Goal: Task Accomplishment & Management: Complete application form

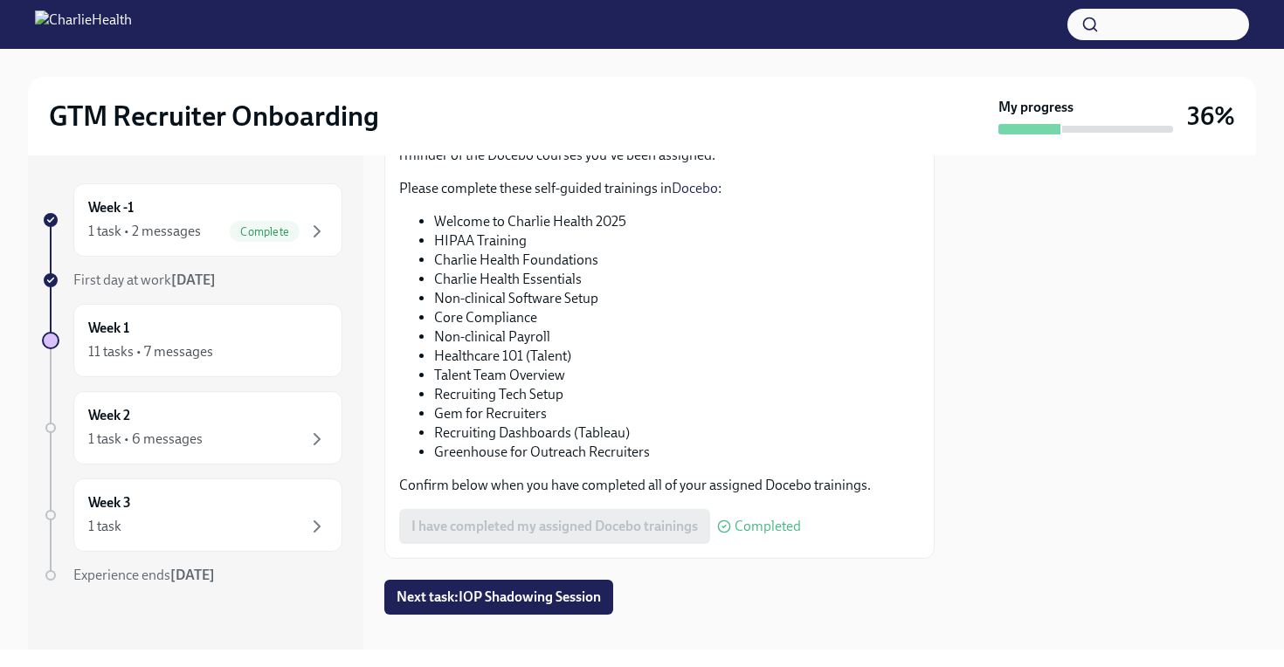
scroll to position [168, 0]
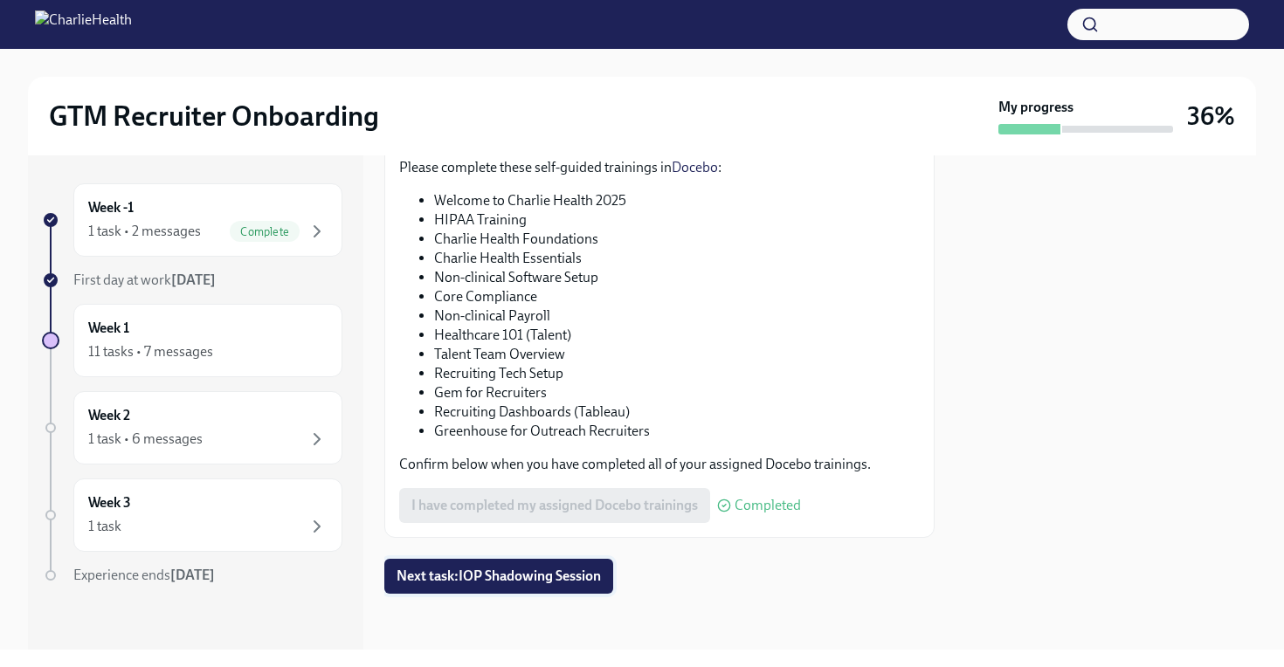
click at [528, 575] on span "Next task : IOP Shadowing Session" at bounding box center [499, 576] width 204 height 17
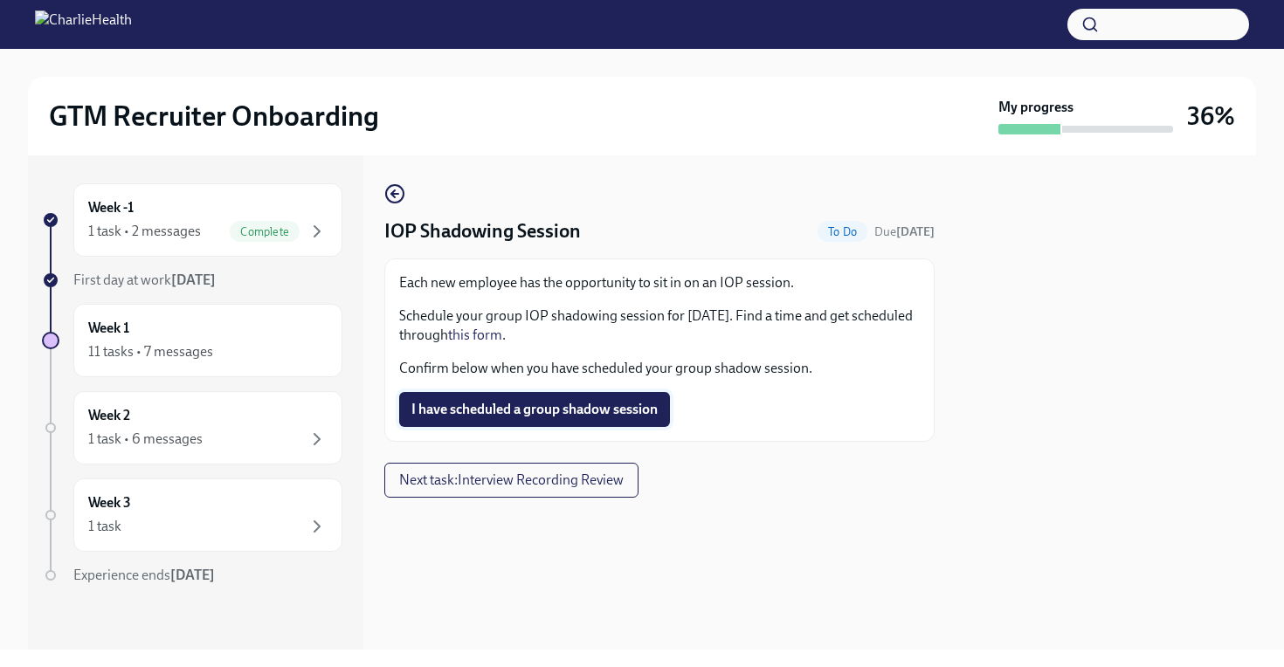
click at [548, 406] on span "I have scheduled a group shadow session" at bounding box center [534, 409] width 246 height 17
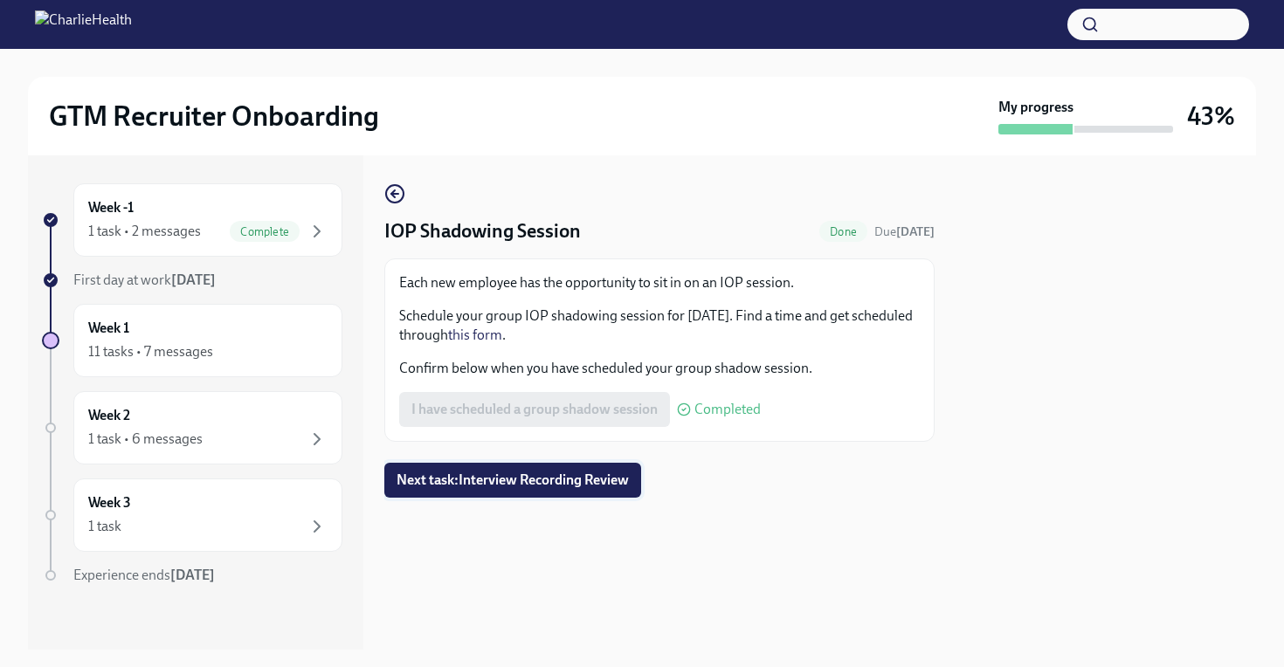
click at [539, 490] on button "Next task : Interview Recording Review" at bounding box center [512, 480] width 257 height 35
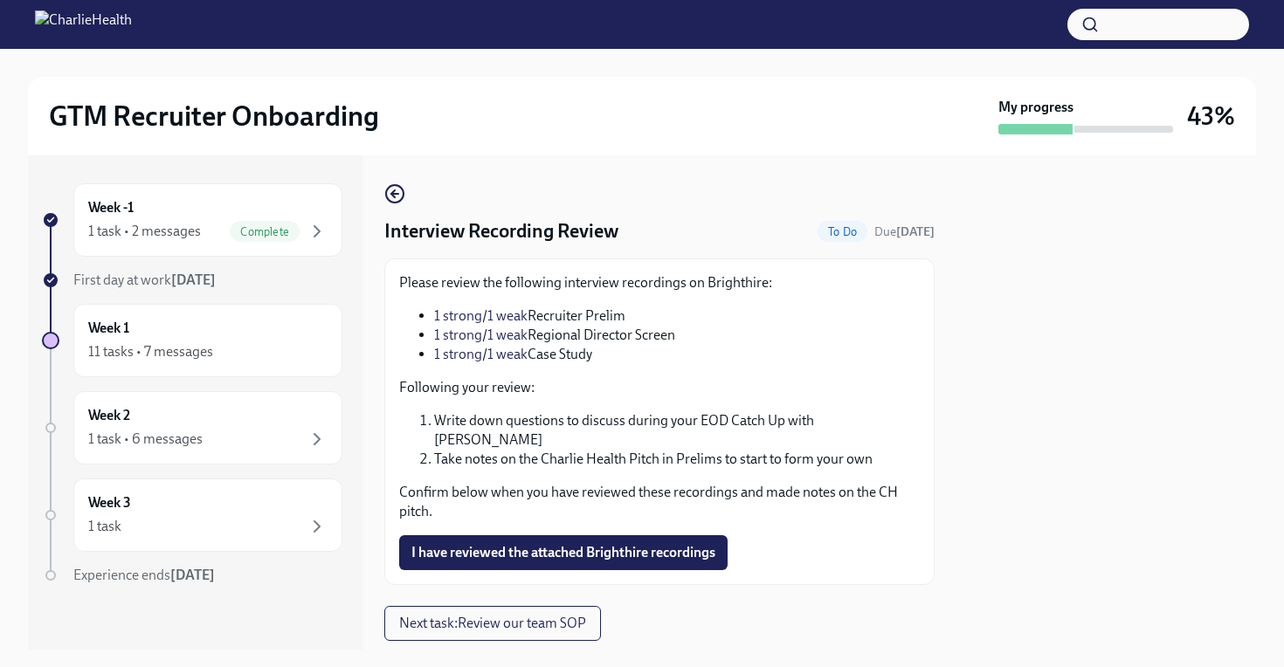
click at [542, 319] on li "1 strong / 1 weak Recruiter Prelim" at bounding box center [677, 316] width 486 height 19
click at [595, 315] on li "1 strong / 1 weak Recruiter Prelim" at bounding box center [677, 316] width 486 height 19
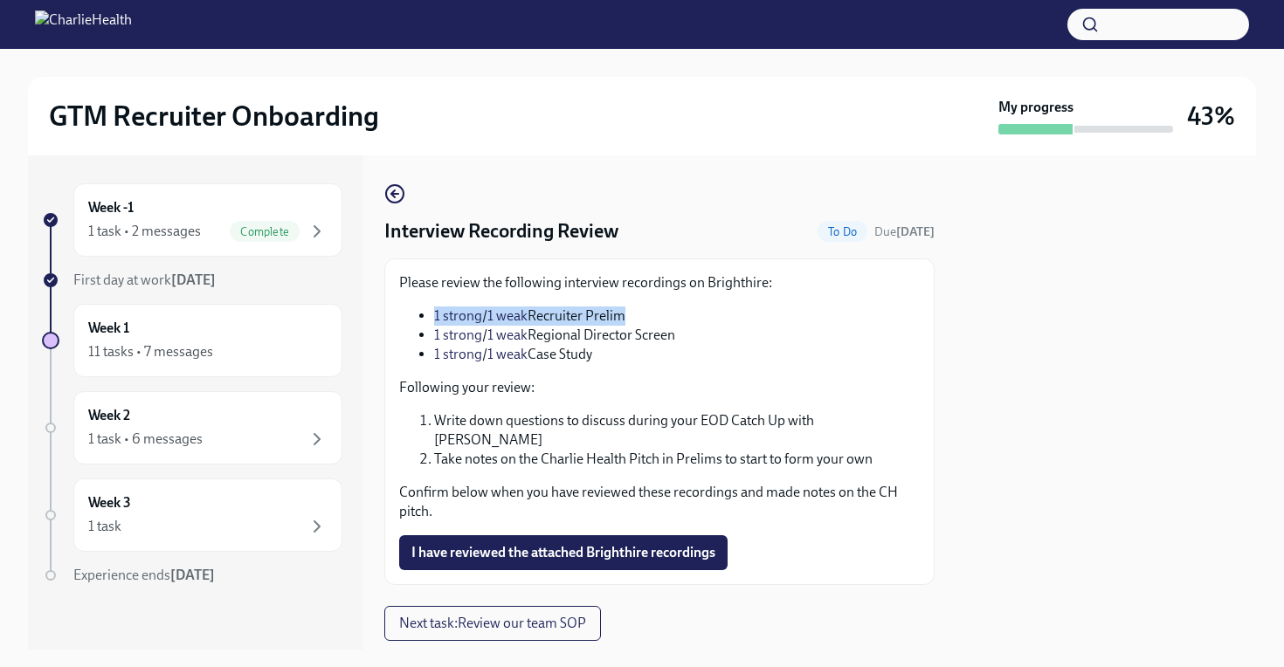
click at [595, 315] on li "1 strong / 1 weak Recruiter Prelim" at bounding box center [677, 316] width 486 height 19
click at [575, 298] on div "Please review the following interview recordings on Brighthire: 1 strong / 1 we…" at bounding box center [659, 397] width 521 height 248
click at [397, 195] on icon "button" at bounding box center [394, 193] width 21 height 21
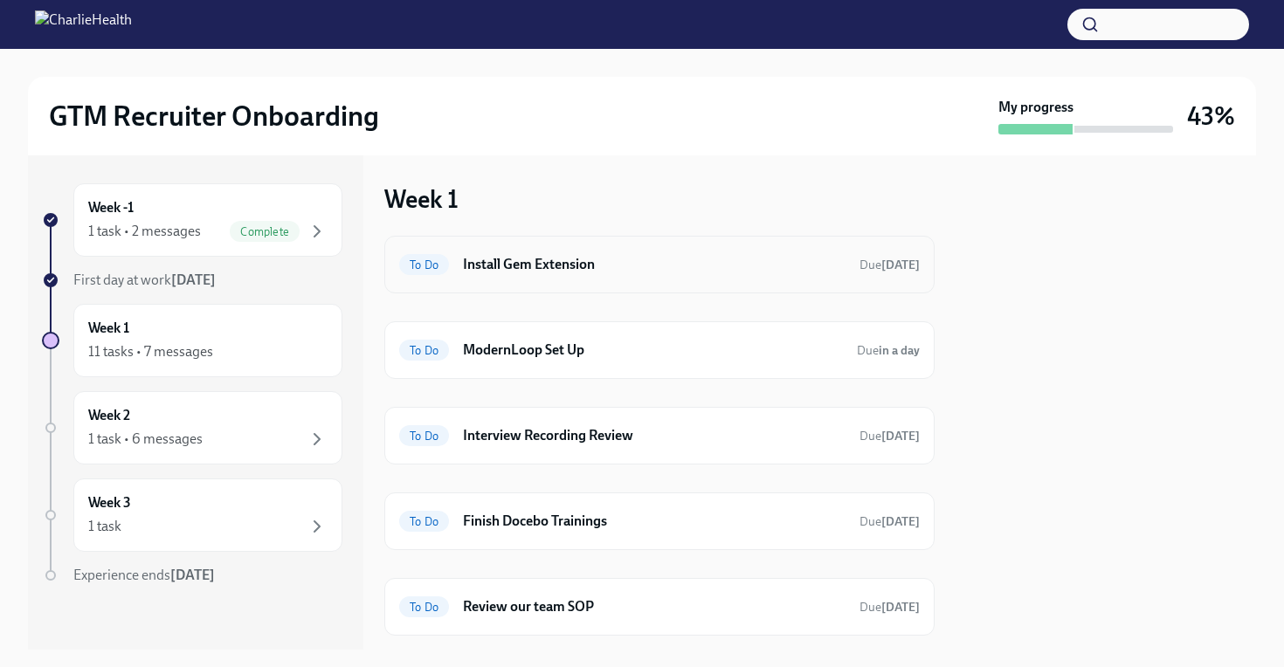
click at [694, 256] on h6 "Install Gem Extension" at bounding box center [654, 264] width 383 height 19
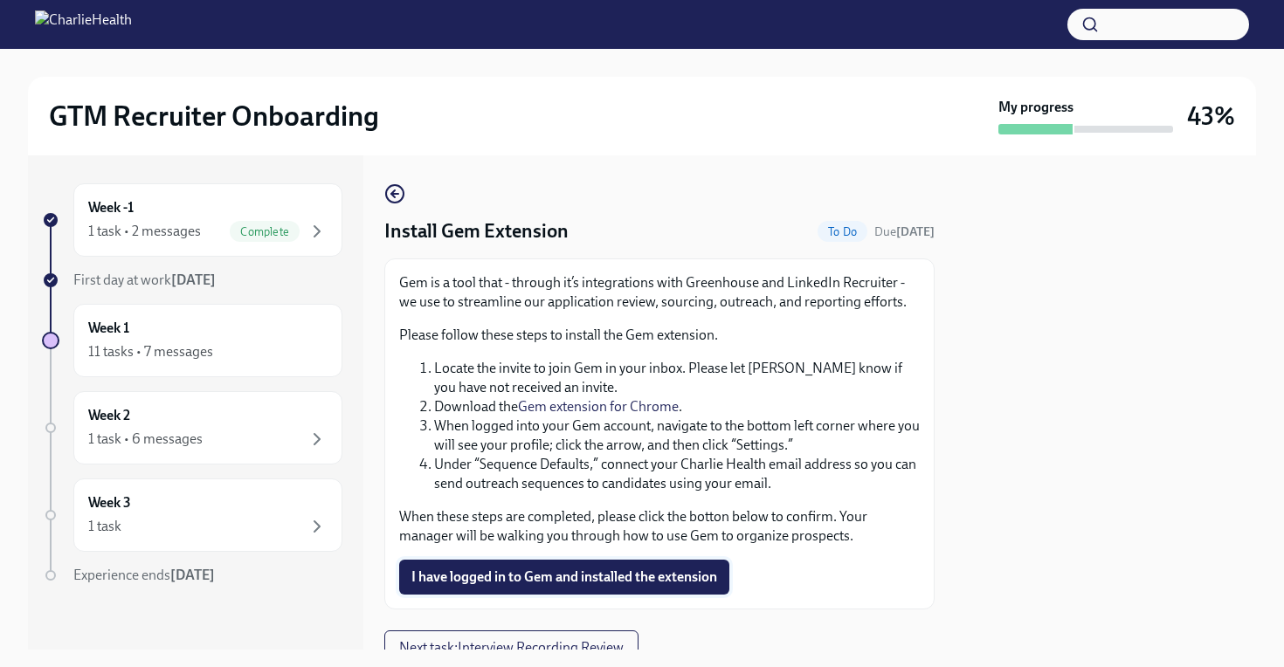
click at [577, 581] on span "I have logged in to Gem and installed the extension" at bounding box center [564, 577] width 306 height 17
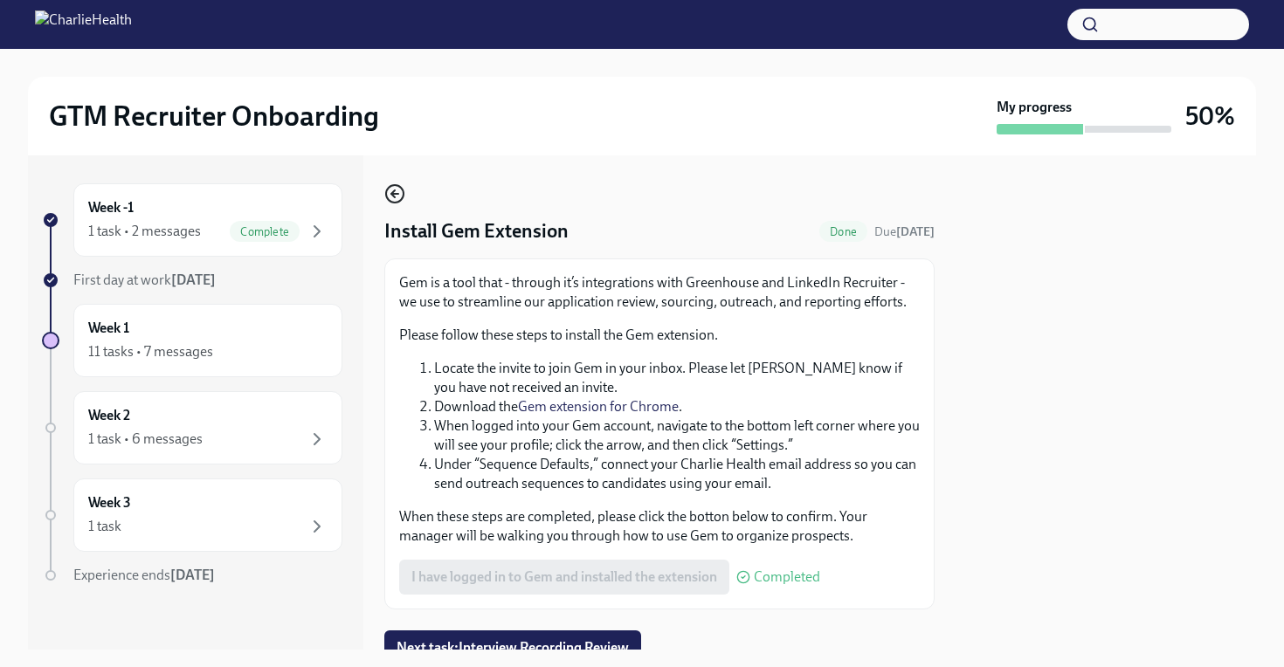
click at [394, 190] on icon "button" at bounding box center [392, 193] width 3 height 7
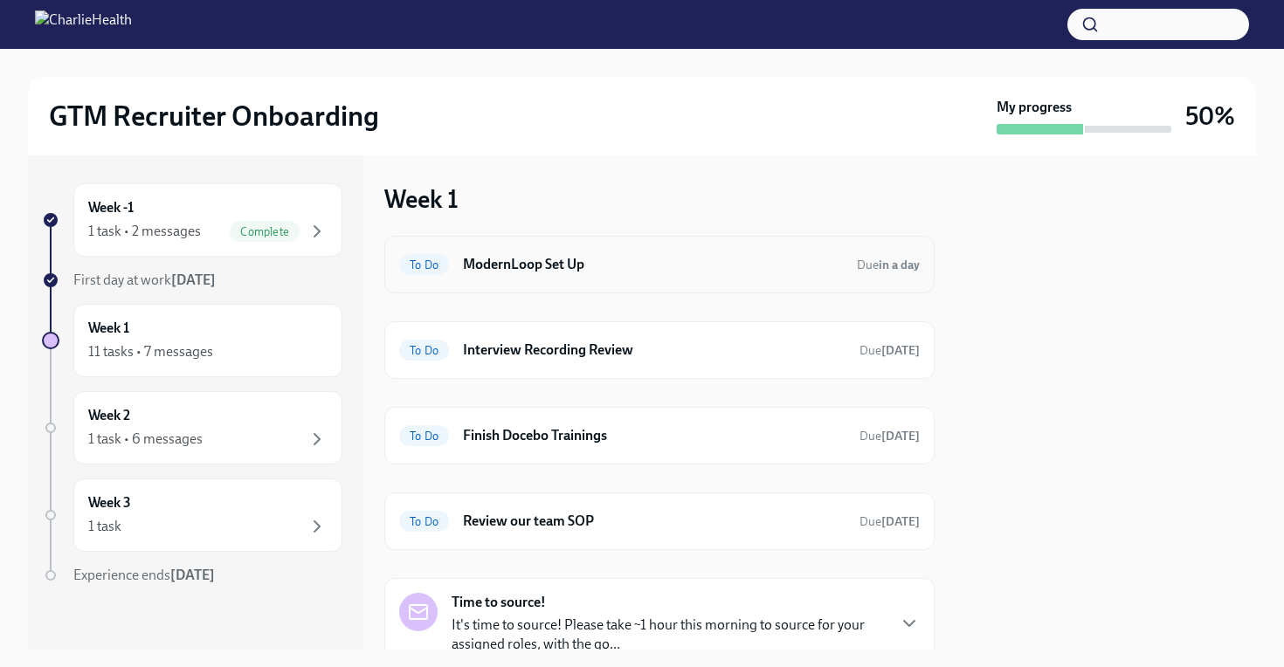
click at [654, 279] on div "To Do ModernLoop Set Up Due in a day" at bounding box center [659, 265] width 550 height 58
click at [603, 167] on div "Week 1 To Do ModernLoop Set Up Due in a day To Do Interview Recording Review Du…" at bounding box center [659, 402] width 550 height 494
click at [506, 272] on h6 "ModernLoop Set Up" at bounding box center [653, 264] width 380 height 19
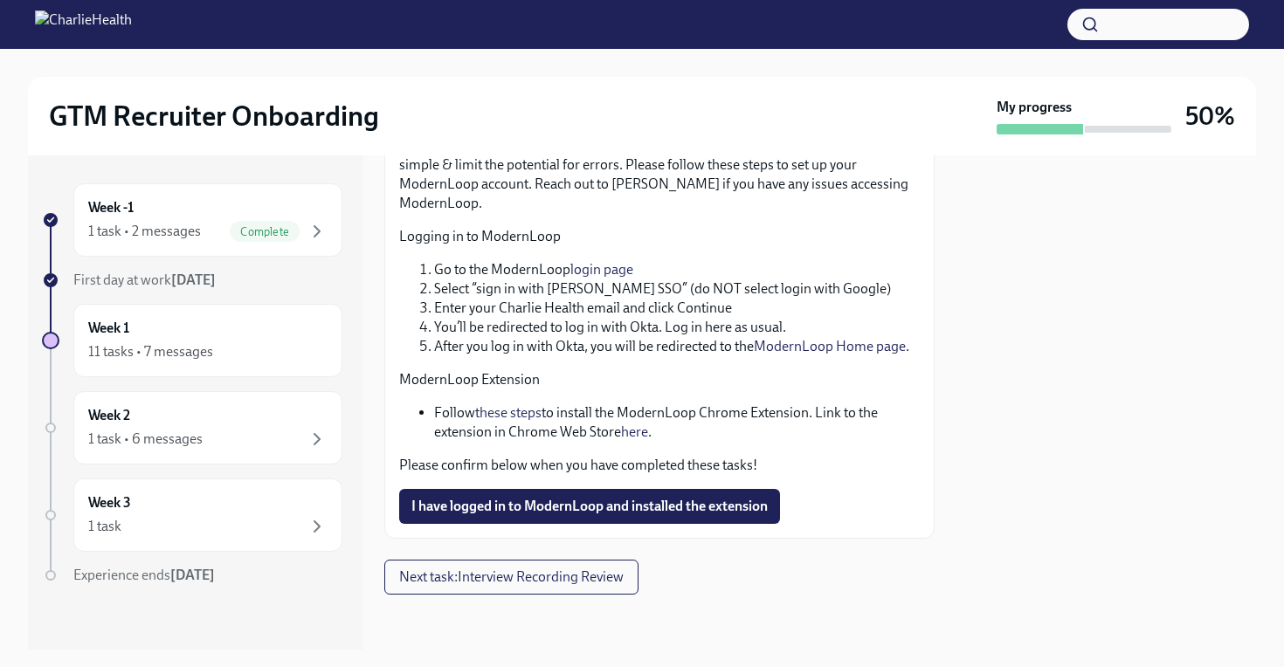
scroll to position [138, 0]
click at [584, 494] on button "I have logged in to ModernLoop and installed the extension" at bounding box center [589, 505] width 381 height 35
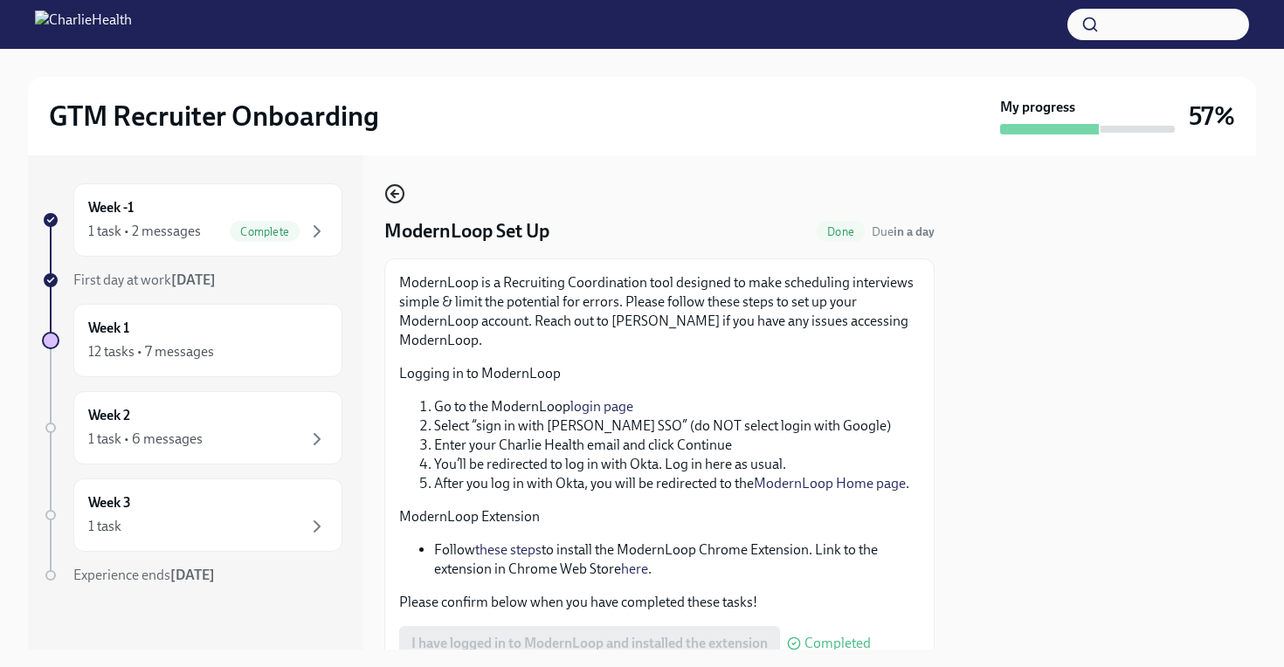
click at [394, 197] on icon "button" at bounding box center [392, 193] width 3 height 7
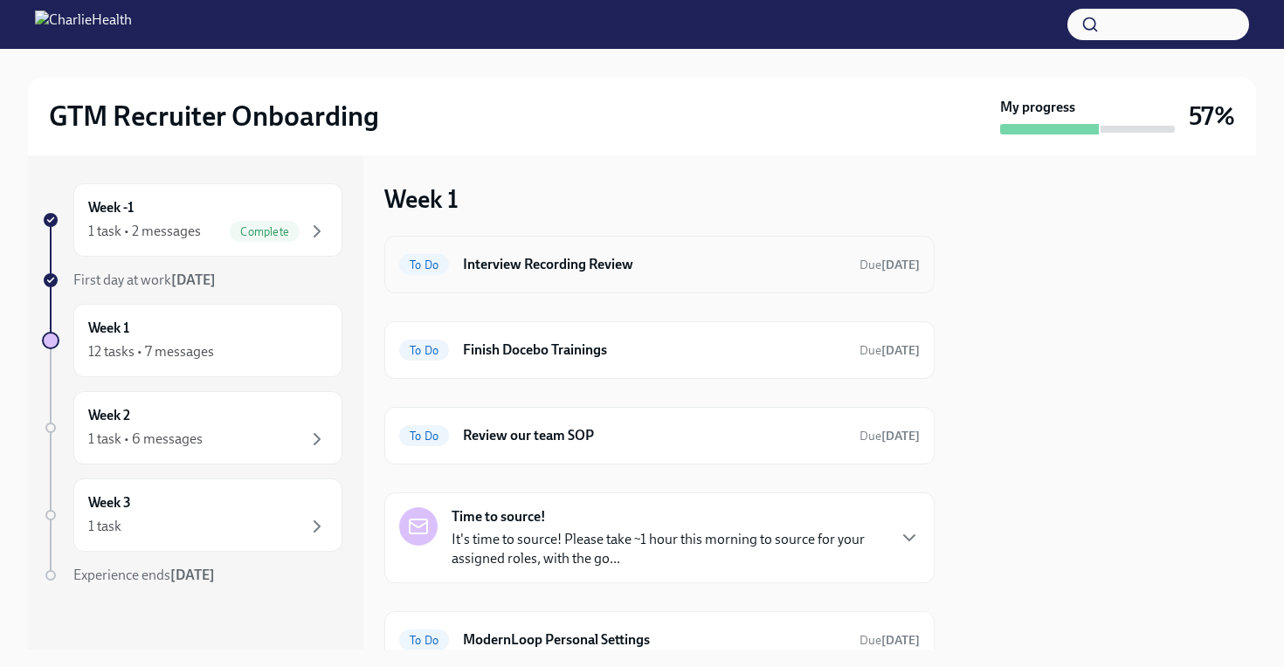
click at [605, 282] on div "To Do Interview Recording Review Due [DATE]" at bounding box center [659, 265] width 550 height 58
click at [585, 357] on h6 "Finish Docebo Trainings" at bounding box center [654, 350] width 383 height 19
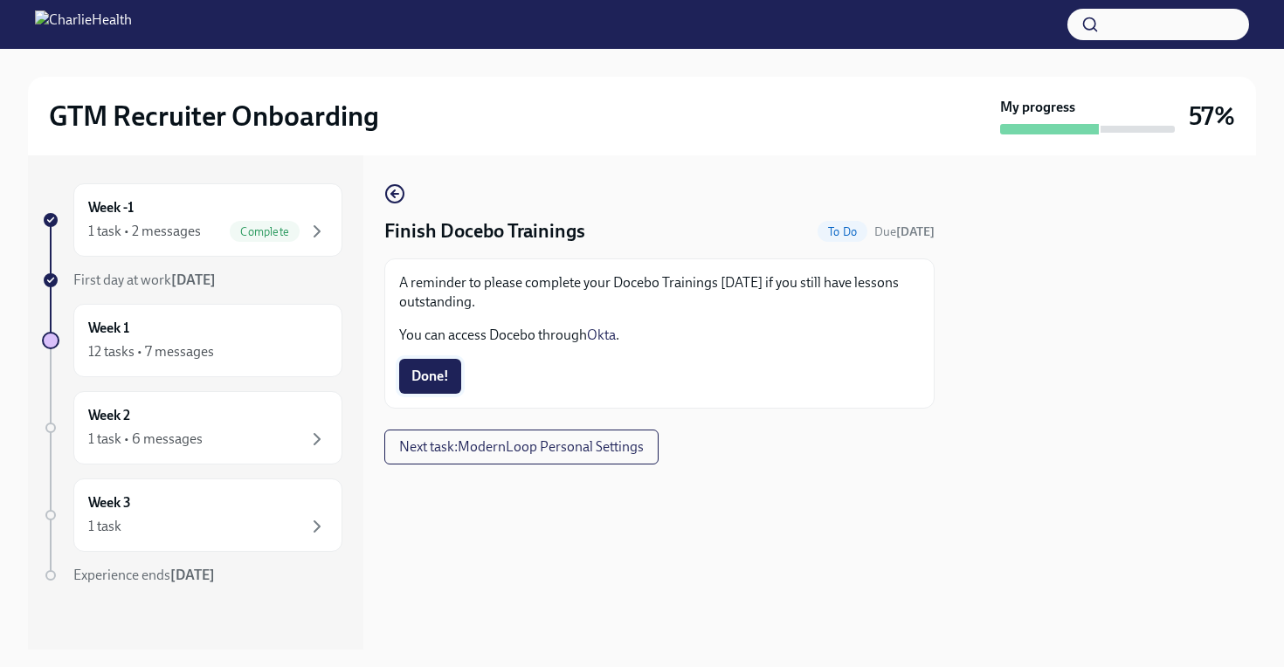
click at [436, 374] on span "Done!" at bounding box center [430, 376] width 38 height 17
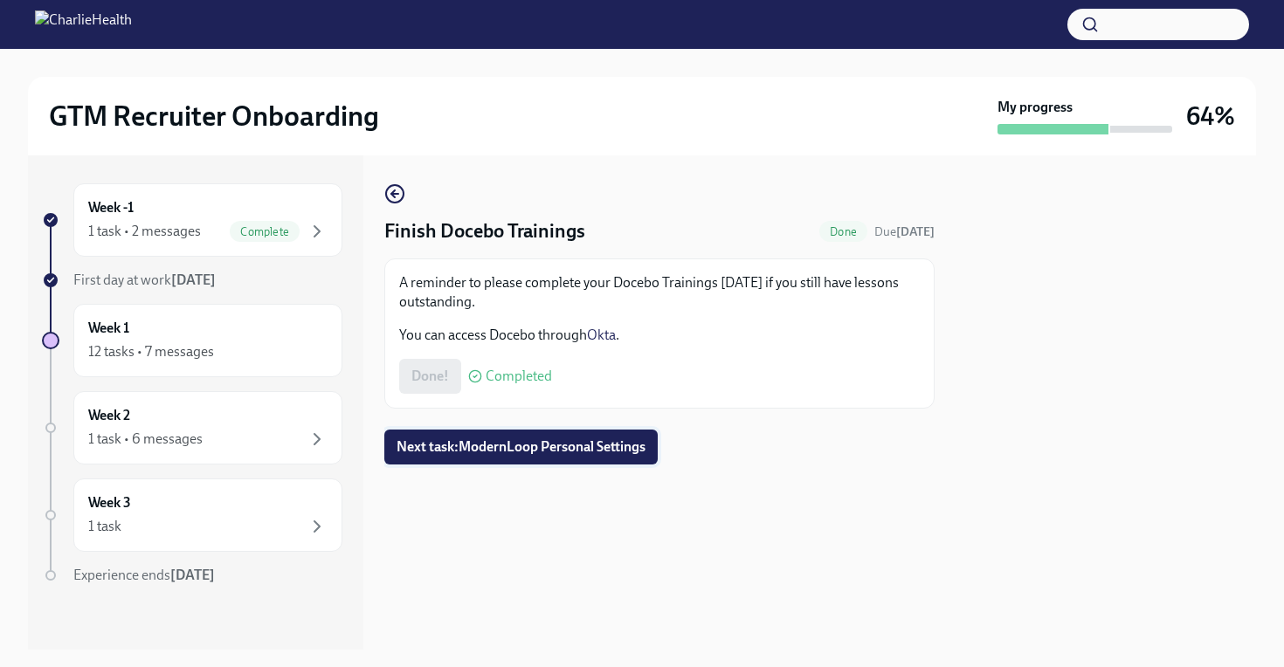
click at [480, 451] on span "Next task : ModernLoop Personal Settings" at bounding box center [521, 447] width 249 height 17
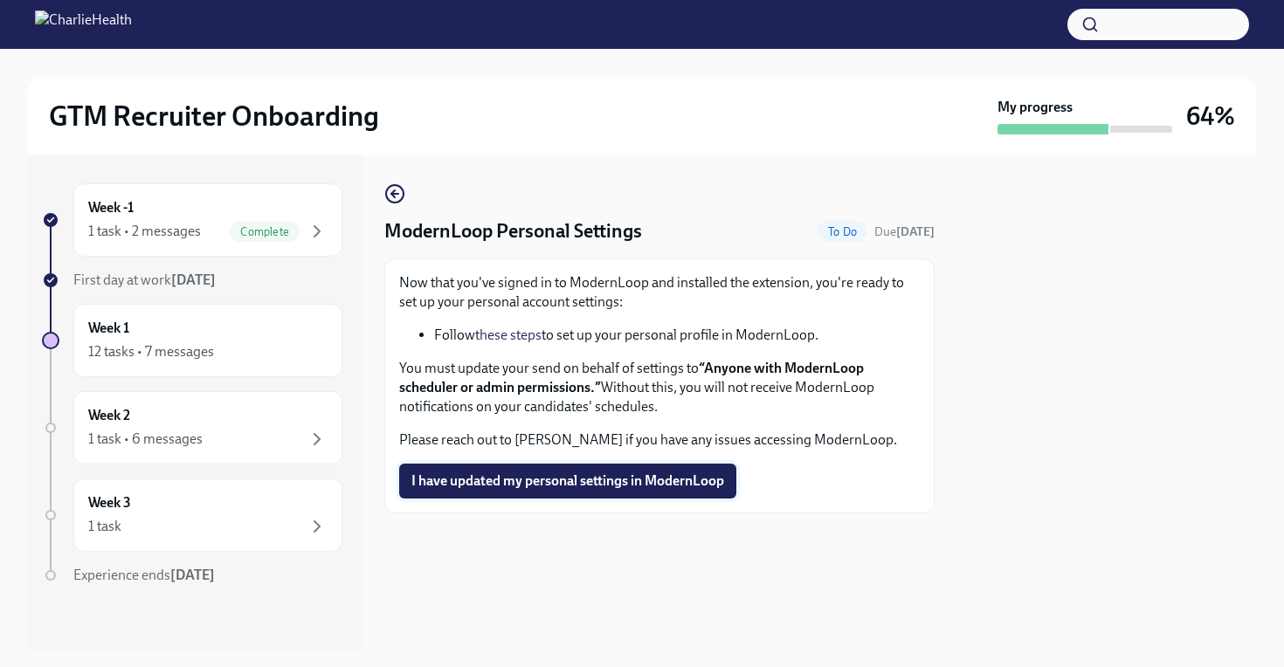
click at [493, 475] on span "I have updated my personal settings in ModernLoop" at bounding box center [567, 481] width 313 height 17
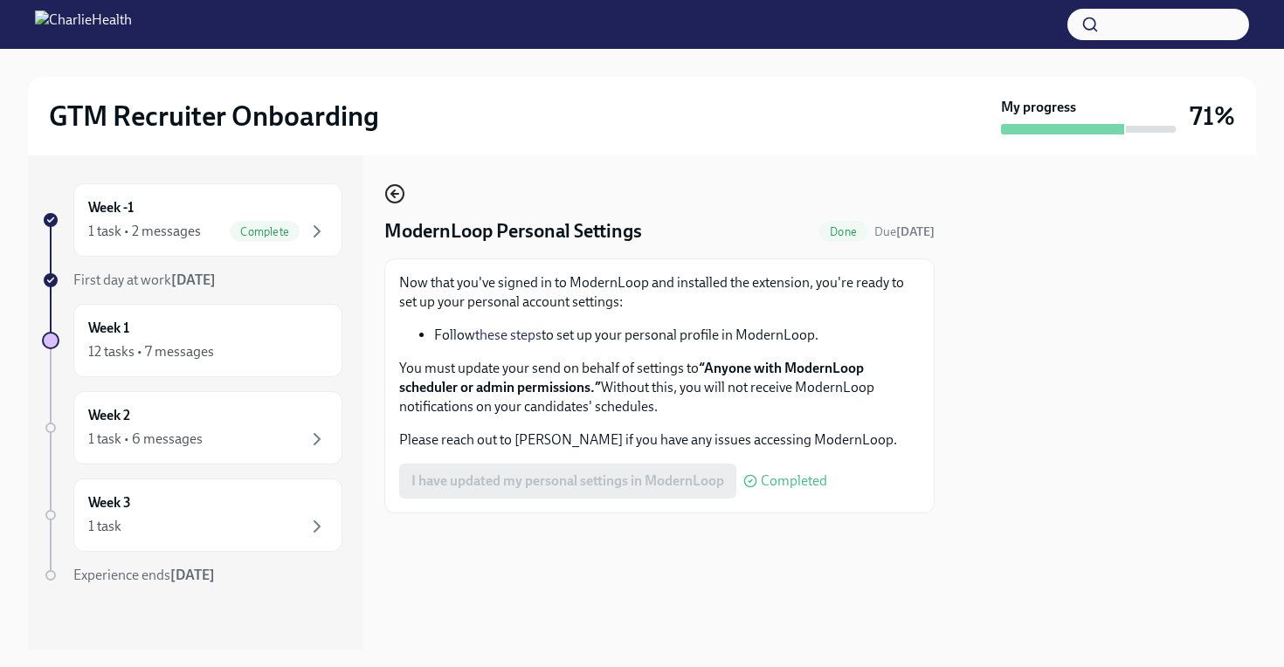
click at [403, 195] on circle "button" at bounding box center [394, 193] width 17 height 17
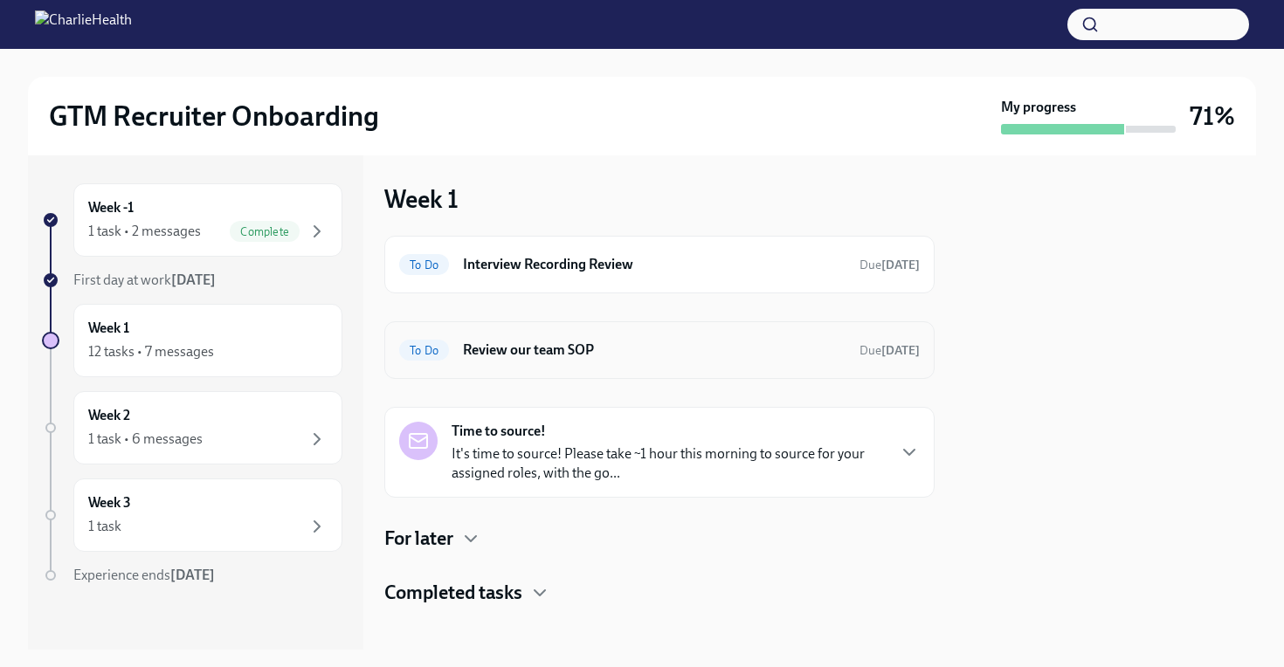
click at [639, 367] on div "To Do Review our team SOP Due [DATE]" at bounding box center [659, 350] width 550 height 58
click at [625, 357] on h6 "Review our team SOP" at bounding box center [654, 350] width 383 height 19
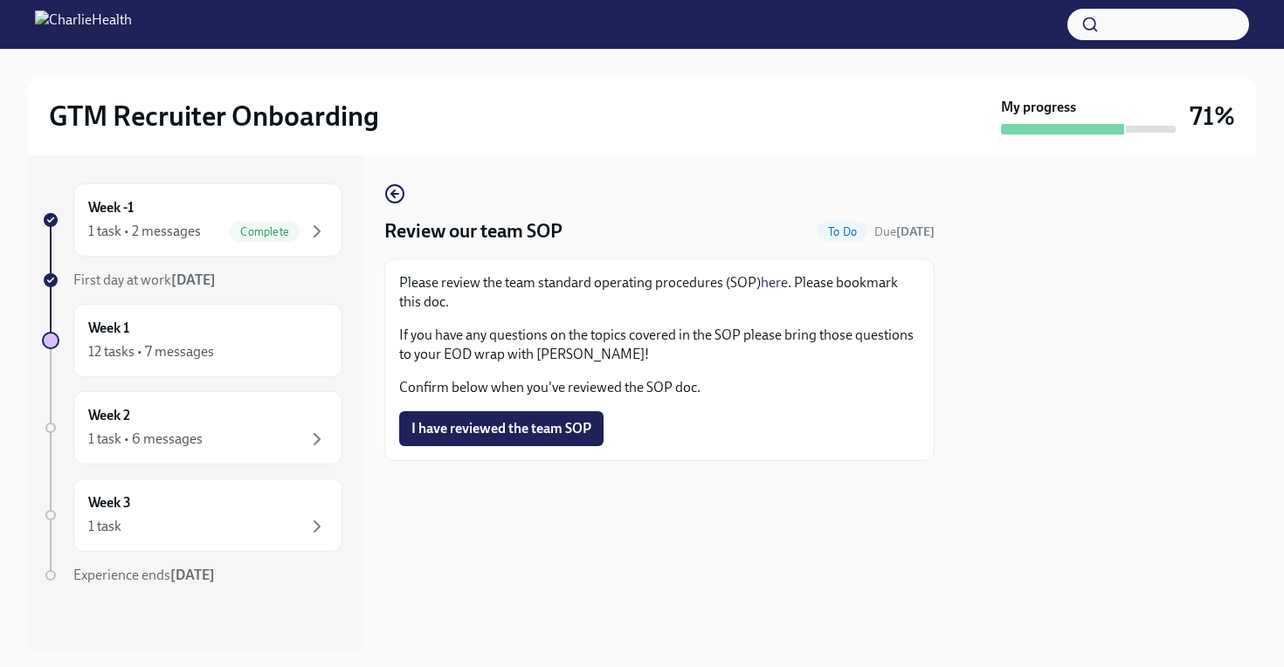
click at [535, 220] on h4 "Review our team SOP" at bounding box center [473, 231] width 178 height 26
click at [533, 333] on p "If you have any questions on the topics covered in the SOP please bring those q…" at bounding box center [659, 345] width 521 height 38
click at [487, 287] on p "Please review the team standard operating procedures (SOP) here . Please bookma…" at bounding box center [659, 292] width 521 height 38
click at [404, 198] on icon "button" at bounding box center [394, 193] width 21 height 21
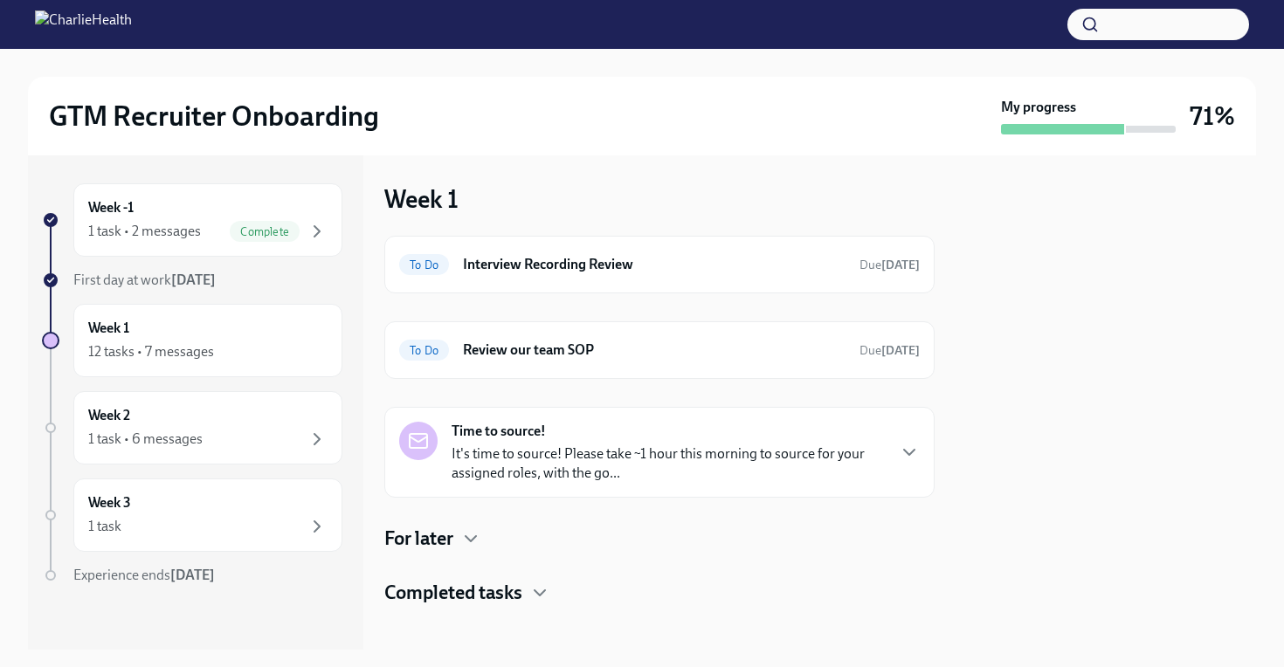
scroll to position [12, 0]
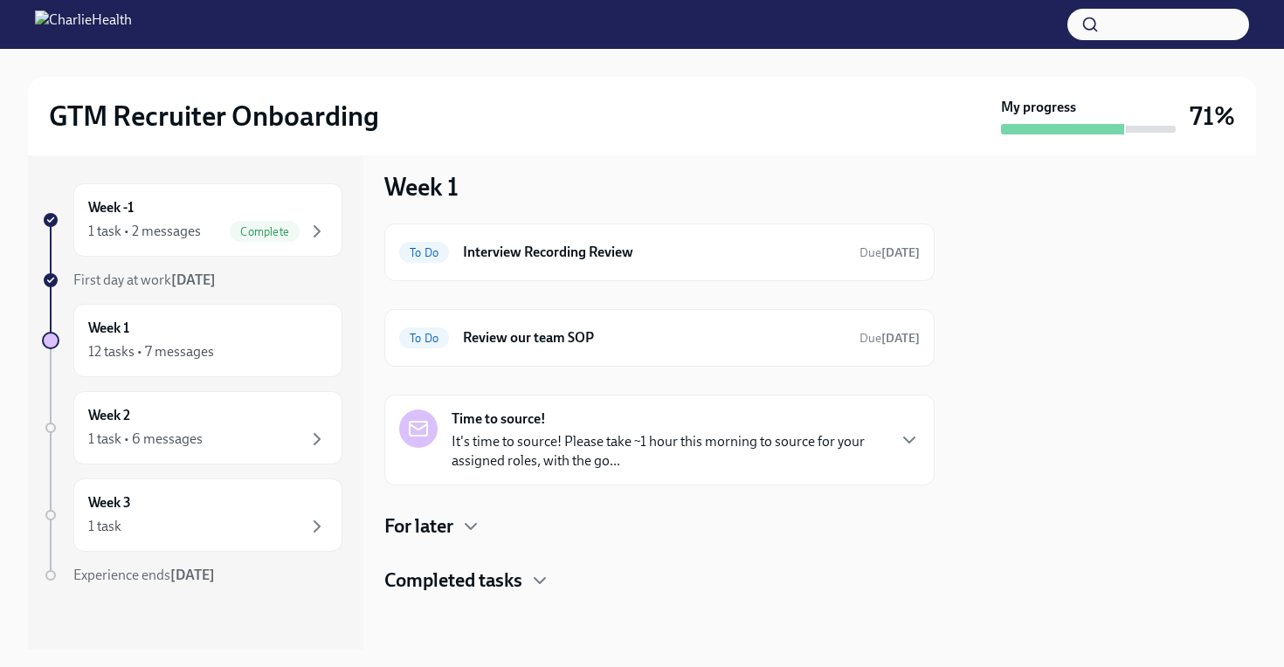
click at [461, 521] on div "For later" at bounding box center [659, 527] width 550 height 26
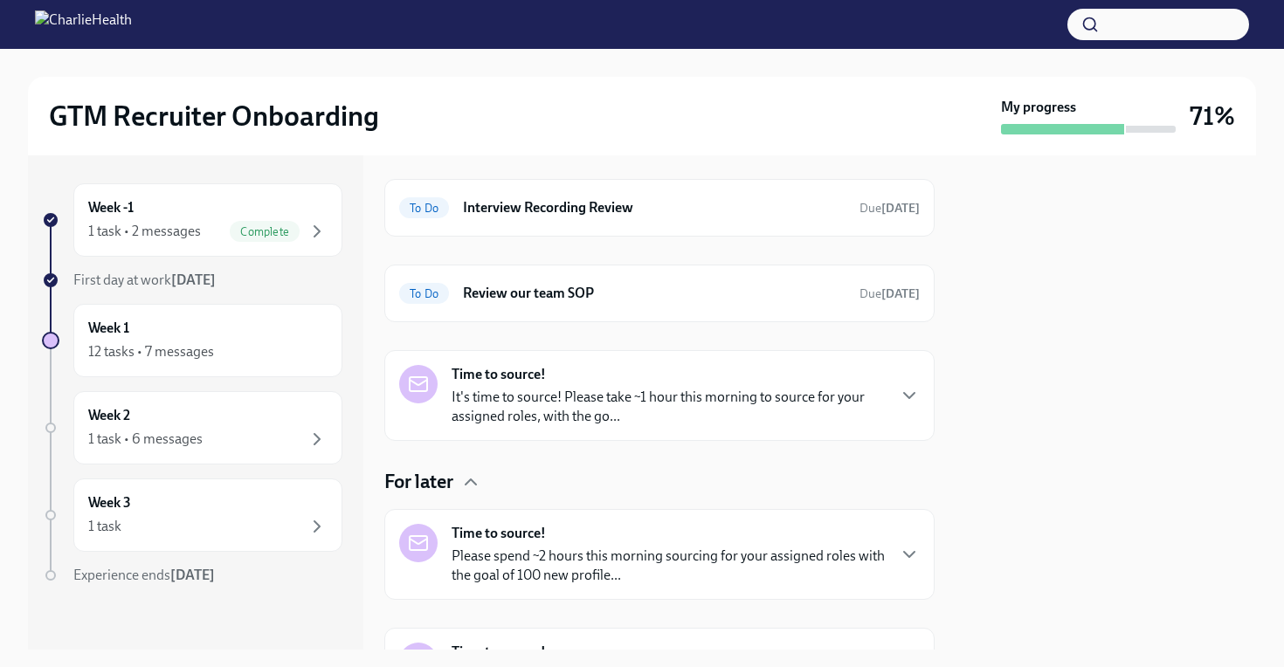
scroll to position [0, 0]
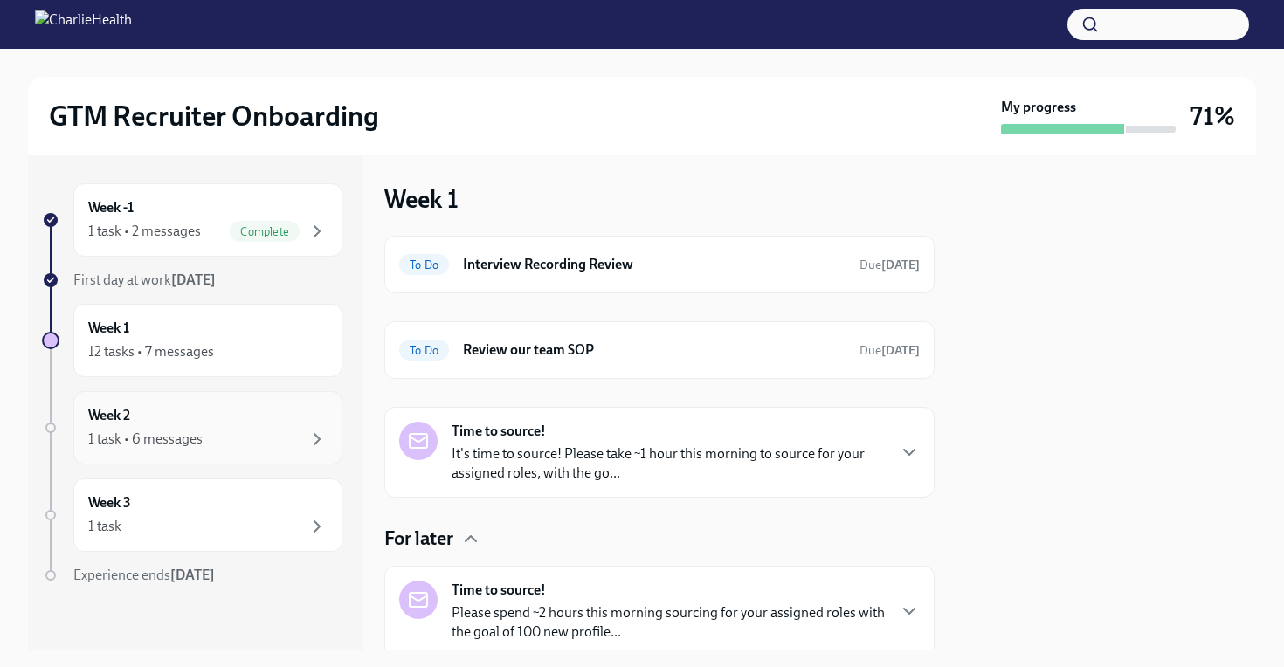
click at [276, 402] on div "Week 2 1 task • 6 messages" at bounding box center [207, 427] width 269 height 73
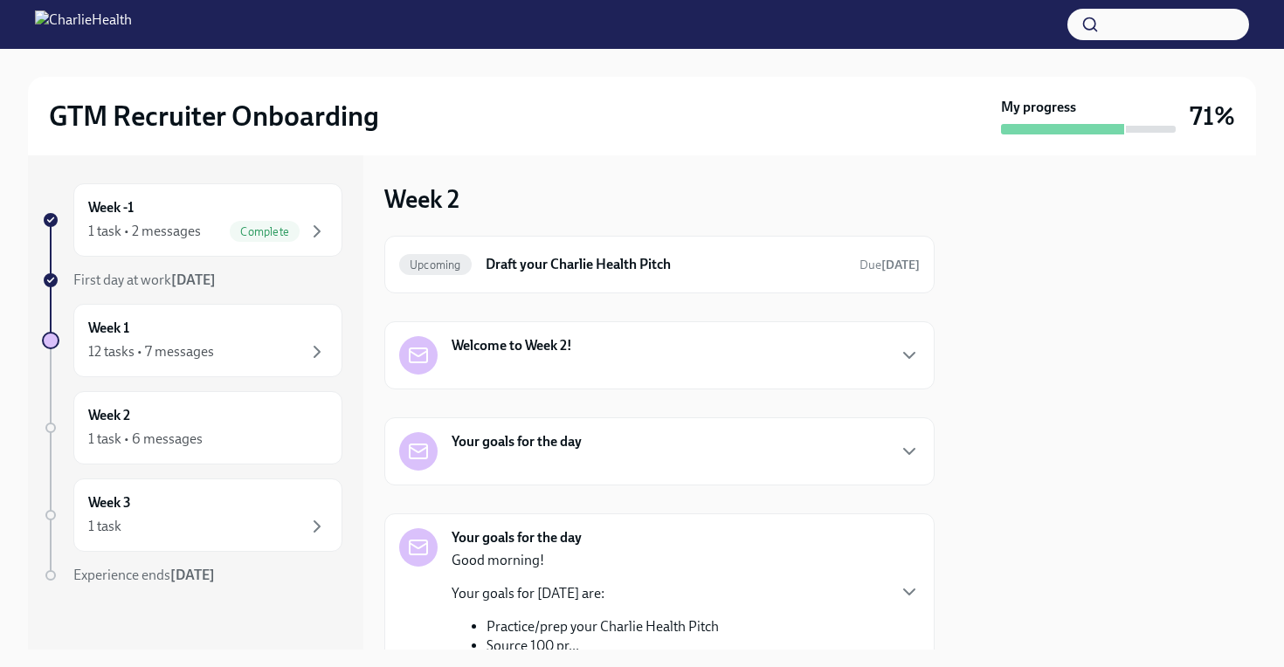
click at [695, 344] on div "Welcome to Week 2!" at bounding box center [659, 355] width 521 height 38
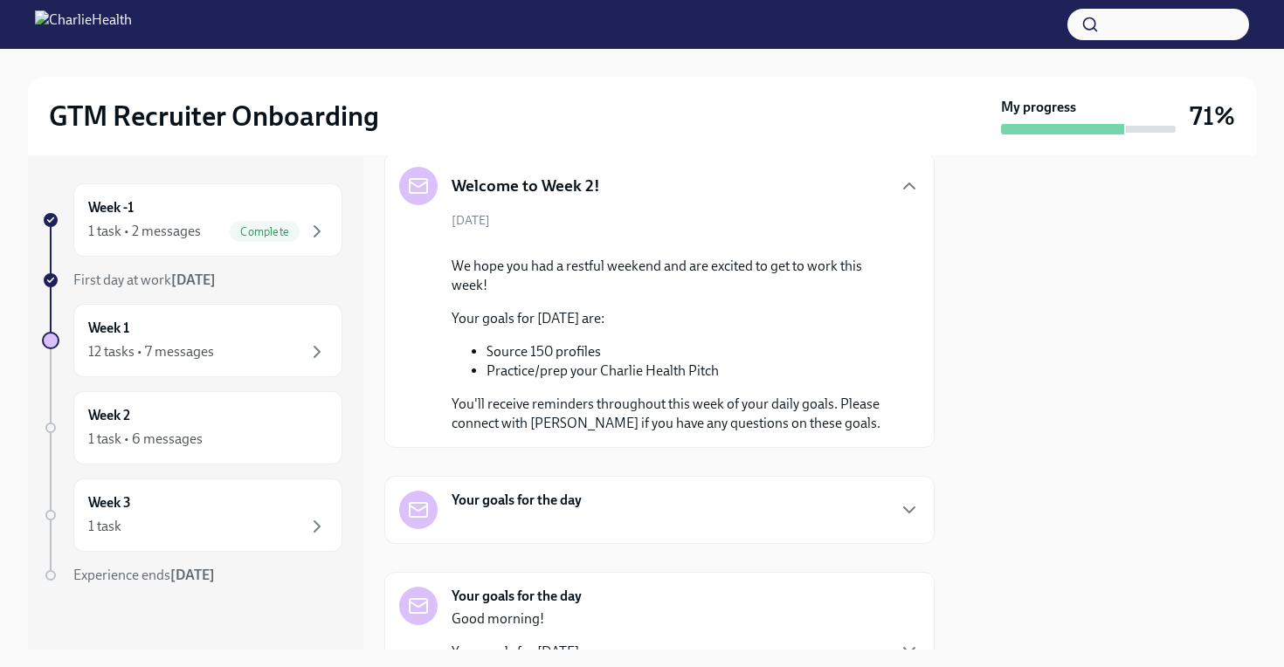
scroll to position [171, 0]
click at [688, 511] on div "Your goals for the day" at bounding box center [659, 508] width 521 height 38
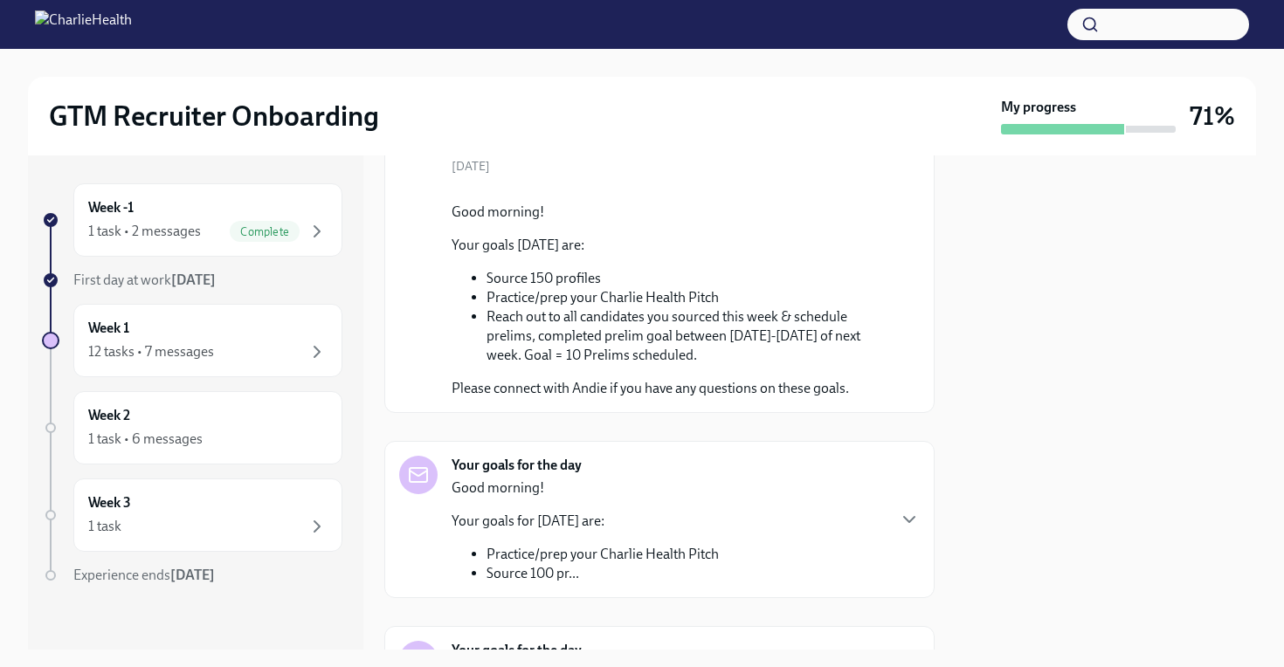
scroll to position [550, 0]
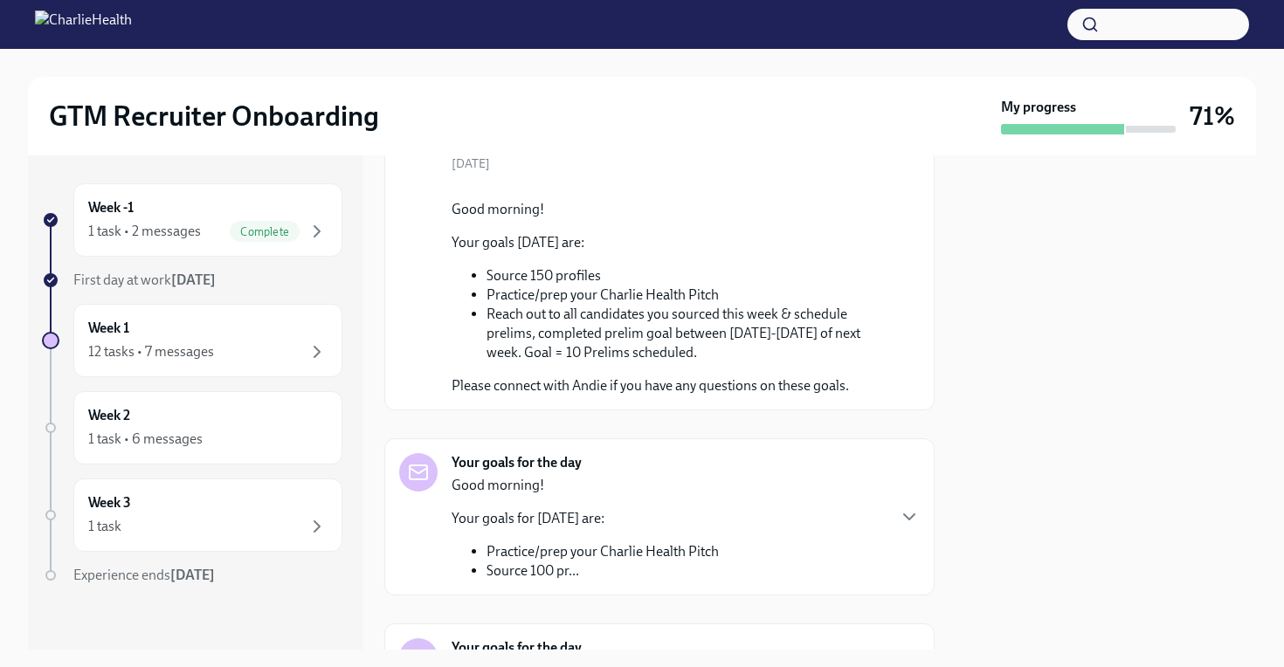
click at [922, 502] on div "Your goals for the day Good morning! Your goals for [DATE] are: Practice/prep y…" at bounding box center [659, 517] width 550 height 157
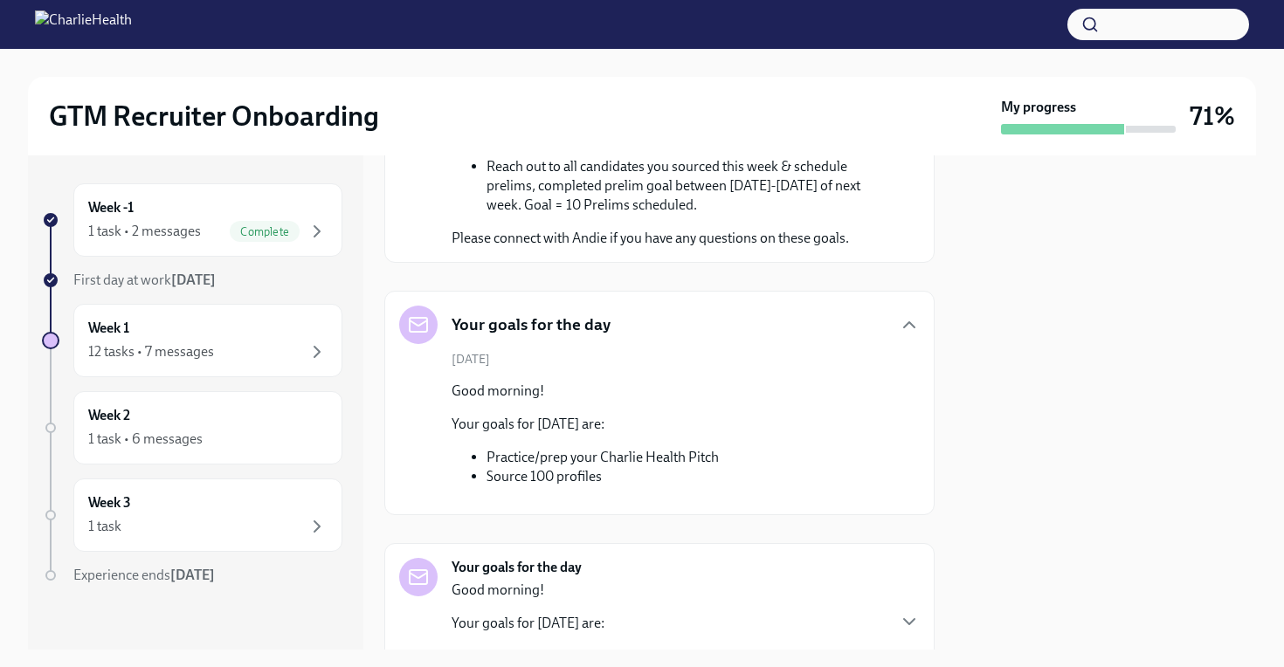
scroll to position [997, 0]
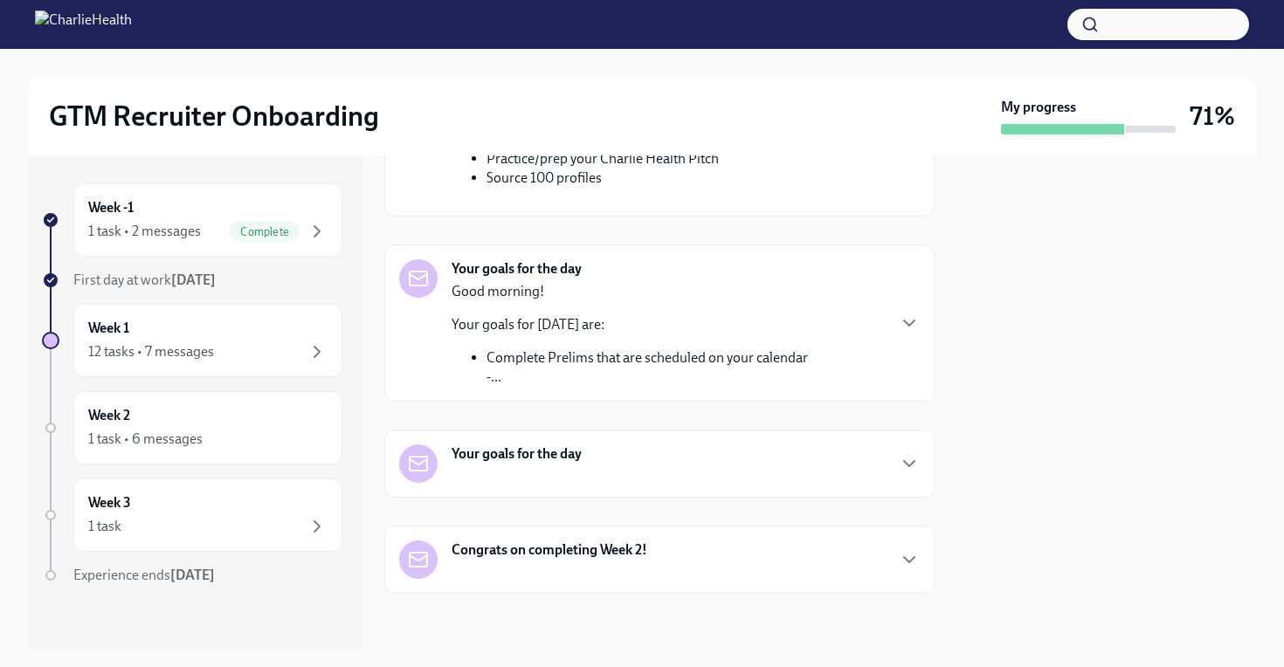
click at [892, 480] on div "Your goals for the day" at bounding box center [659, 464] width 521 height 38
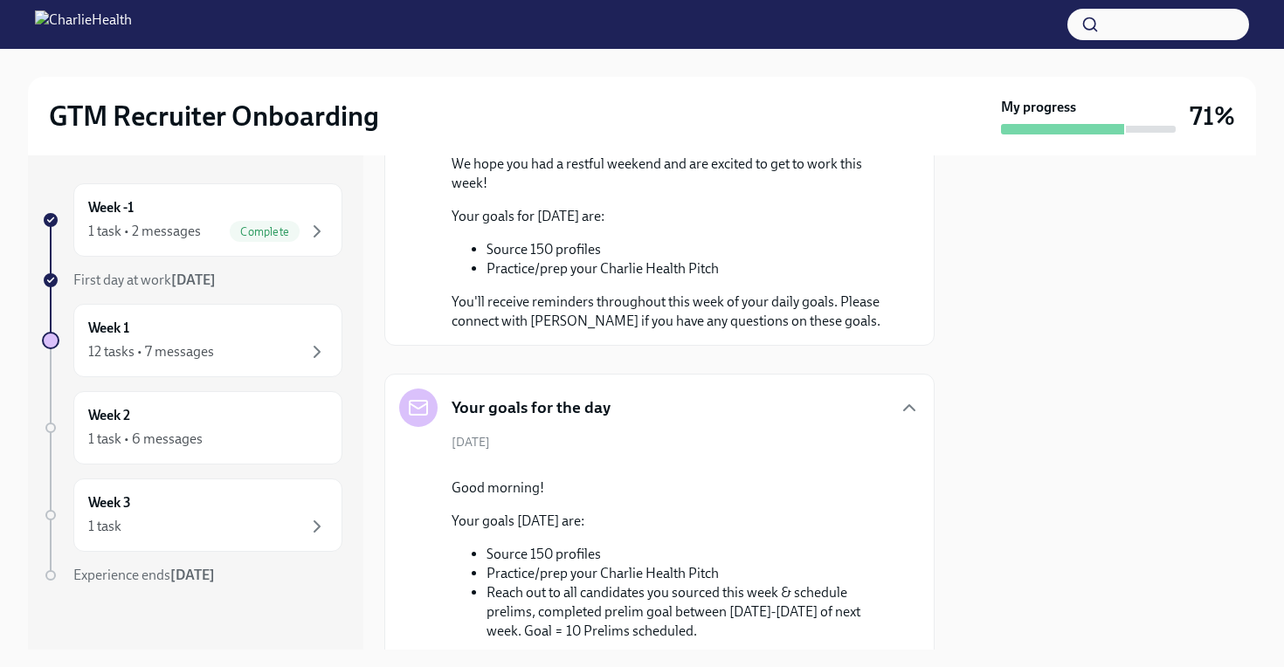
scroll to position [0, 0]
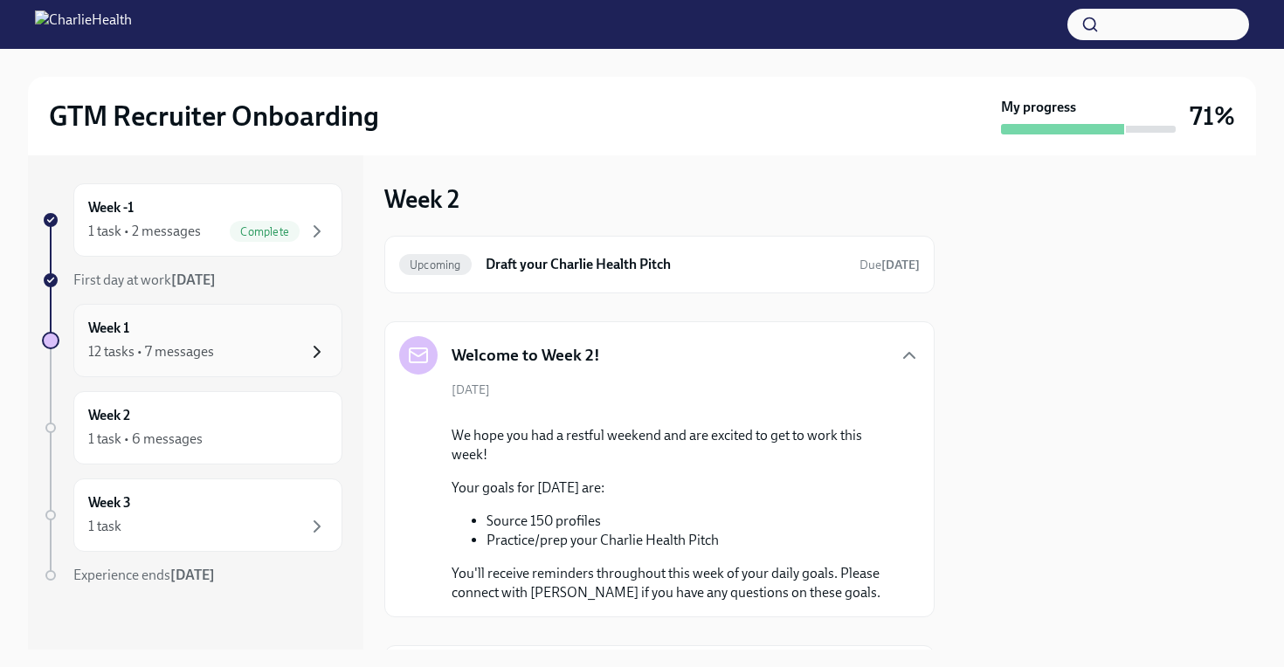
click at [313, 349] on icon "button" at bounding box center [317, 352] width 21 height 21
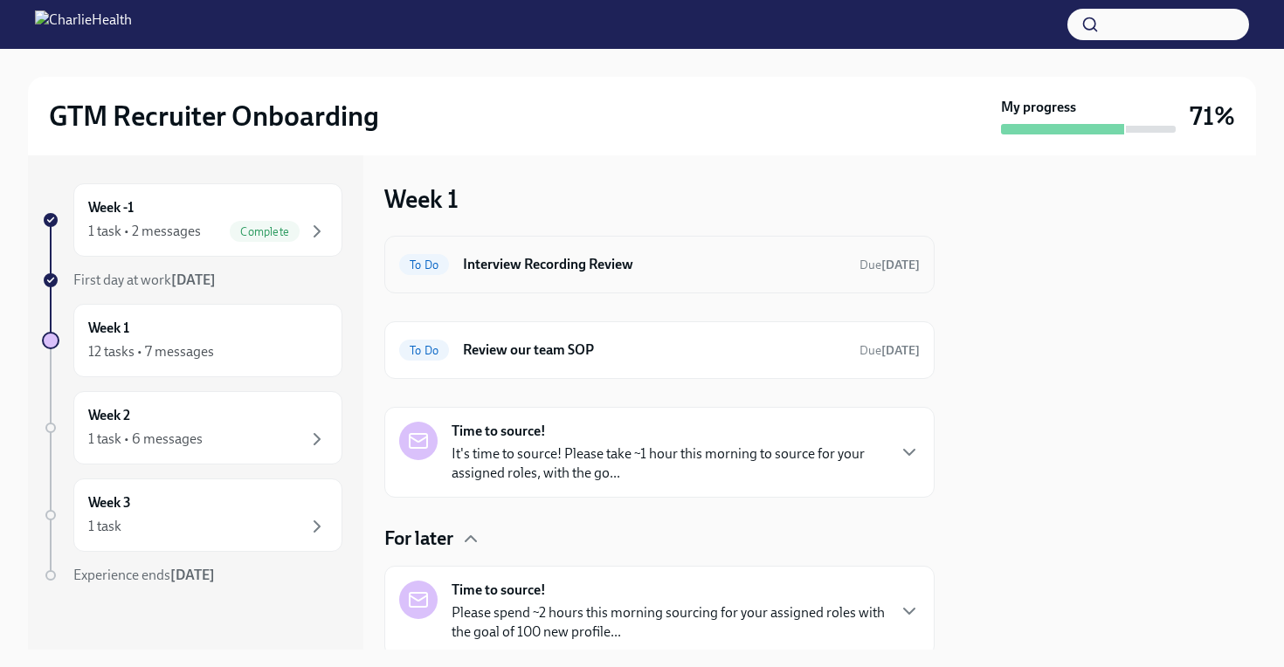
click at [572, 266] on h6 "Interview Recording Review" at bounding box center [654, 264] width 383 height 19
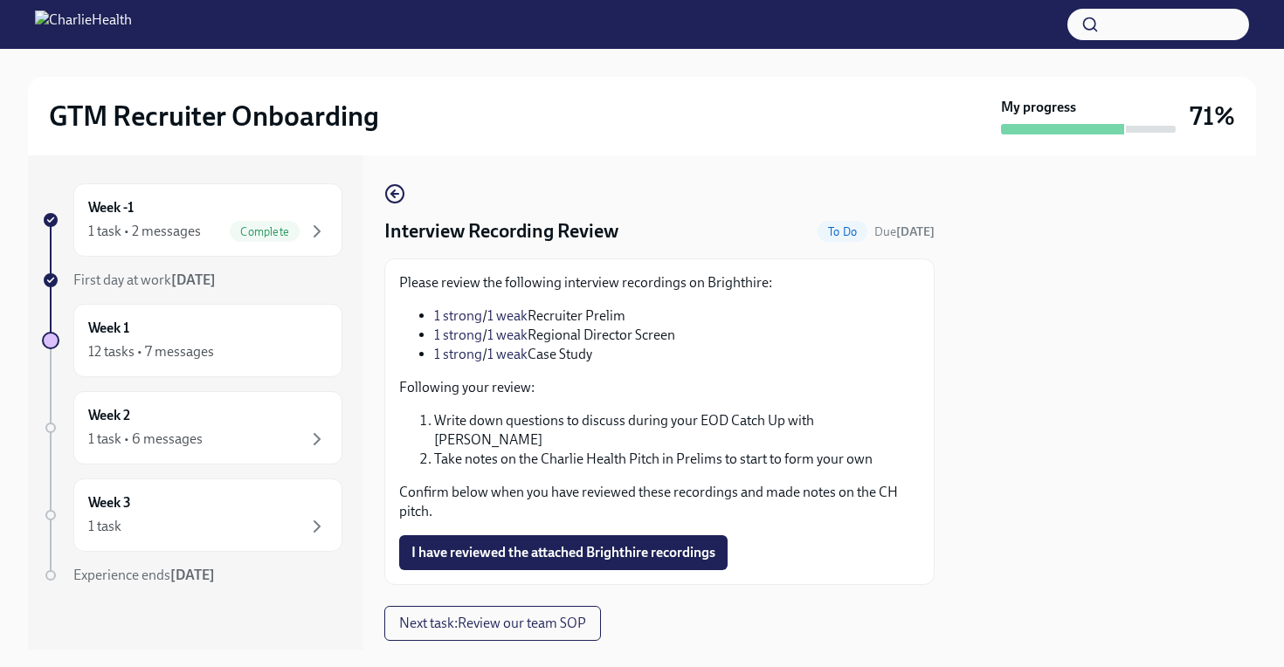
scroll to position [28, 0]
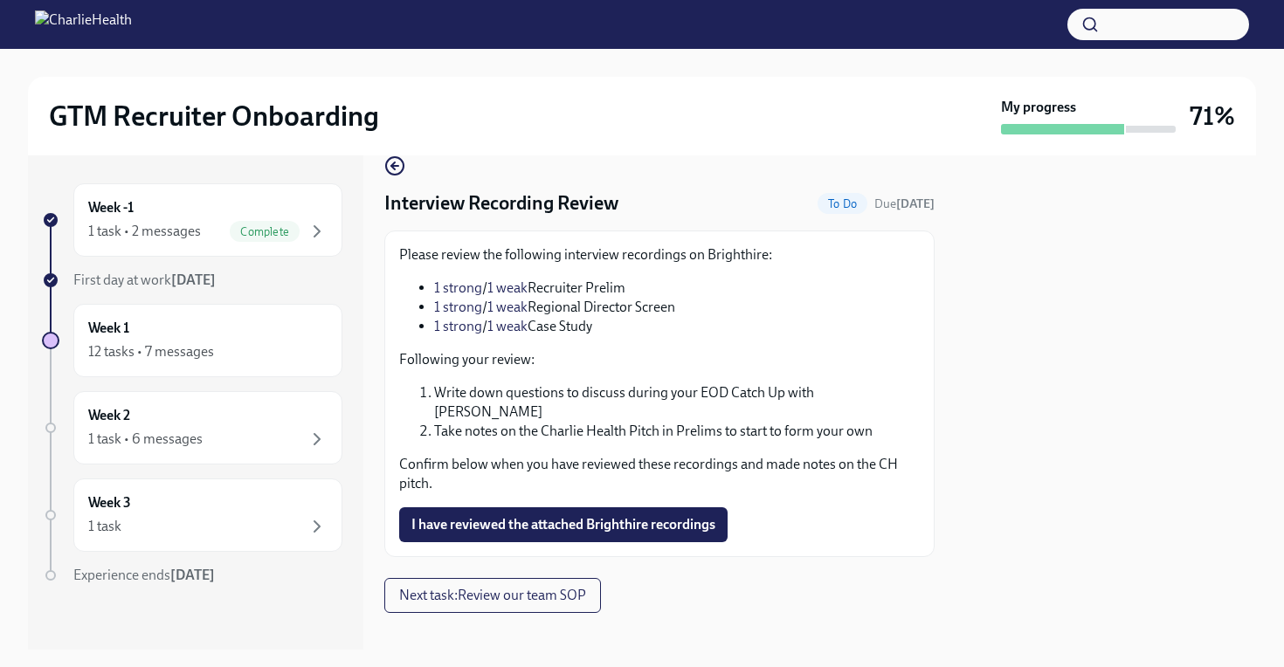
click at [638, 342] on div "Please review the following interview recordings on Brighthire: 1 strong / 1 we…" at bounding box center [659, 369] width 521 height 248
click at [433, 455] on p "Confirm below when you have reviewed these recordings and made notes on the CH …" at bounding box center [659, 474] width 521 height 38
click at [616, 393] on li "Write down questions to discuss during your EOD Catch Up with [PERSON_NAME]" at bounding box center [677, 402] width 486 height 38
click at [594, 393] on li "Write down questions to discuss during your EOD Catch Up with [PERSON_NAME]" at bounding box center [677, 402] width 486 height 38
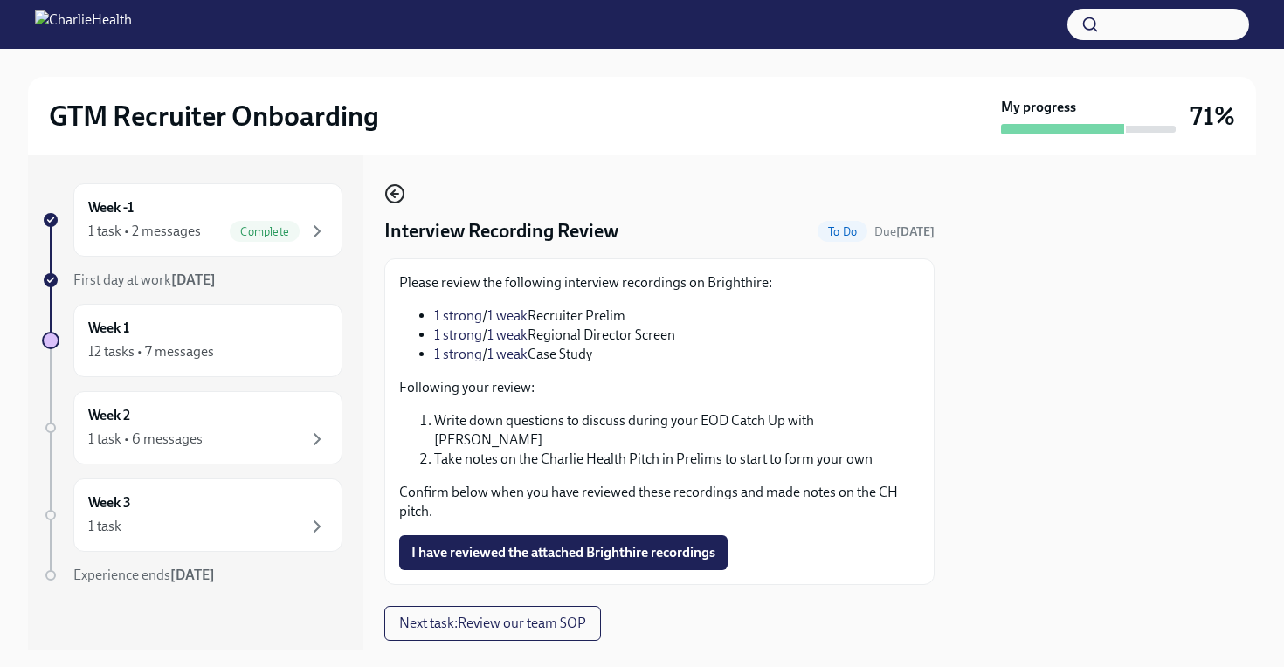
click at [397, 193] on icon "button" at bounding box center [394, 193] width 21 height 21
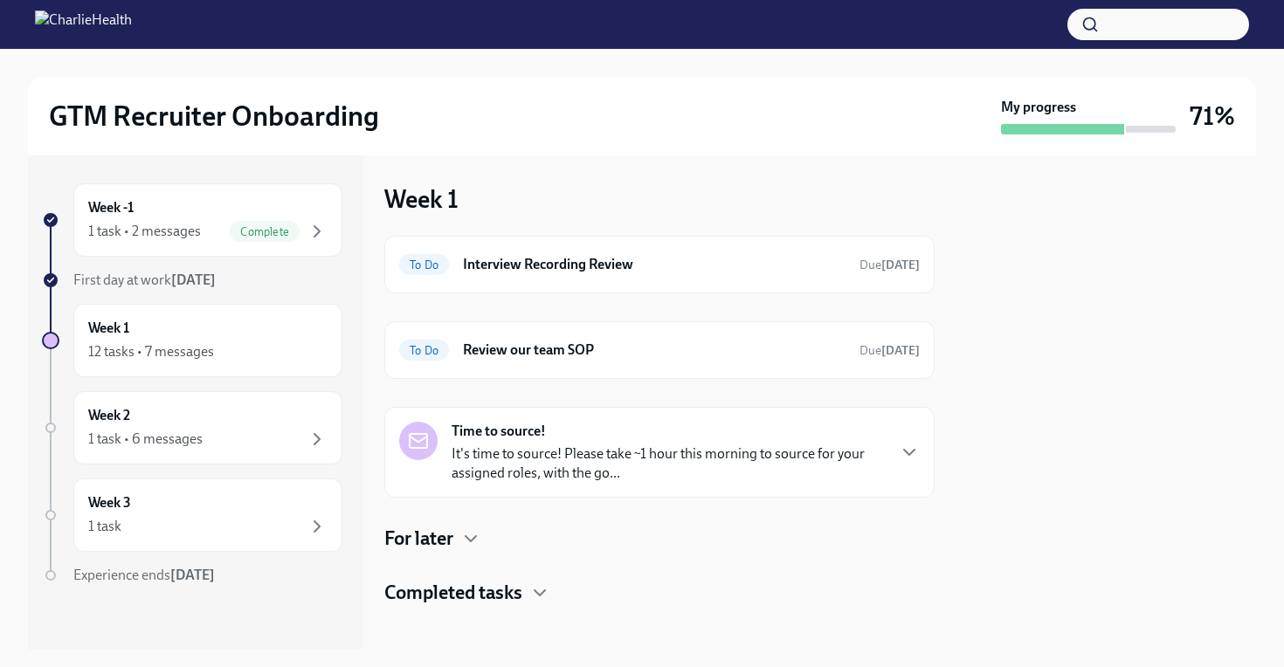
scroll to position [12, 0]
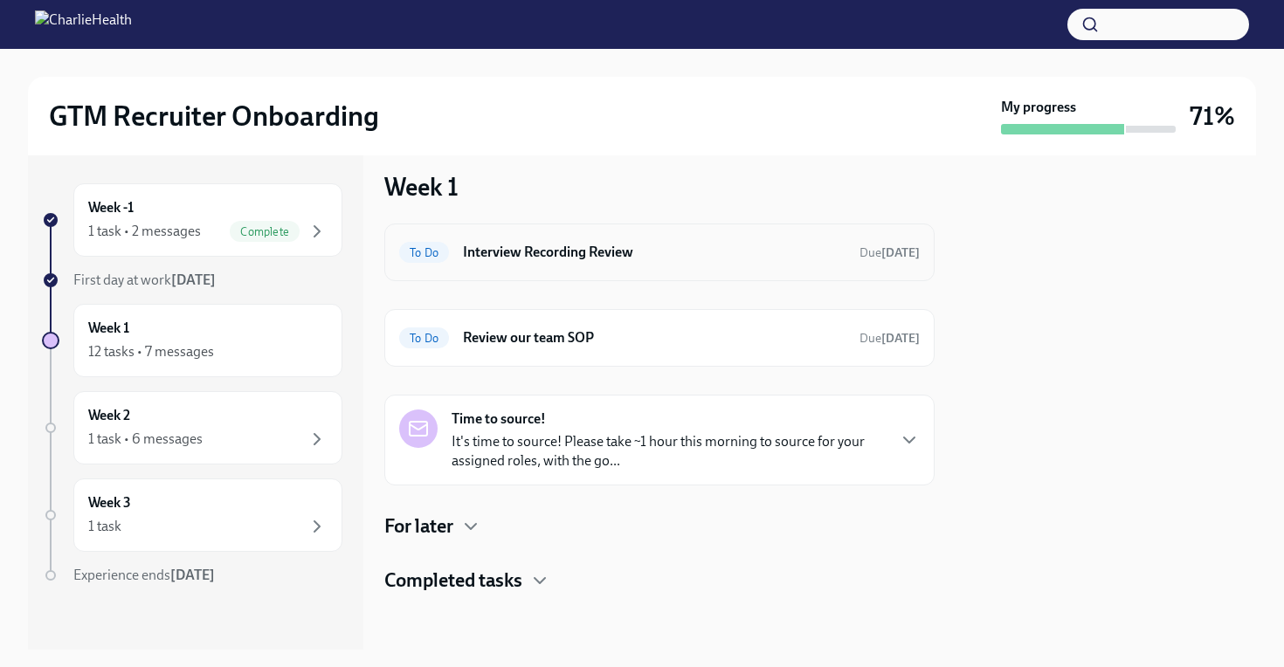
click at [638, 258] on h6 "Interview Recording Review" at bounding box center [654, 252] width 383 height 19
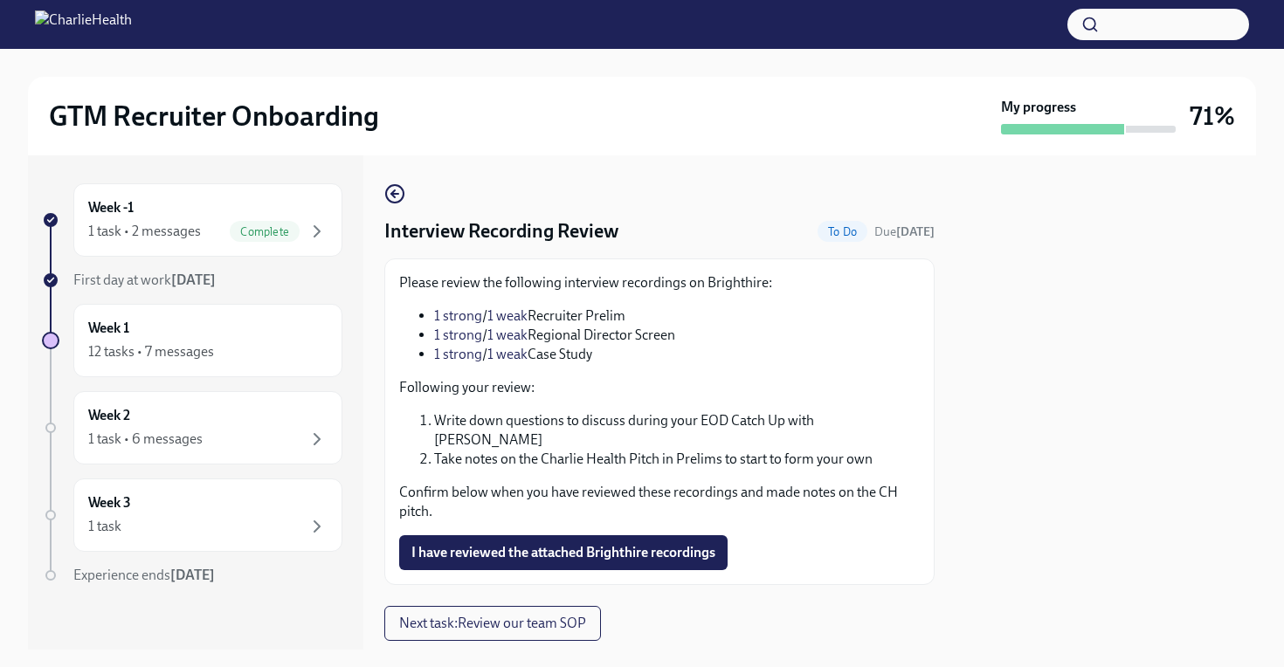
click at [592, 313] on li "1 strong / 1 weak Recruiter Prelim" at bounding box center [677, 316] width 486 height 19
click at [488, 311] on link "1 weak" at bounding box center [507, 315] width 40 height 17
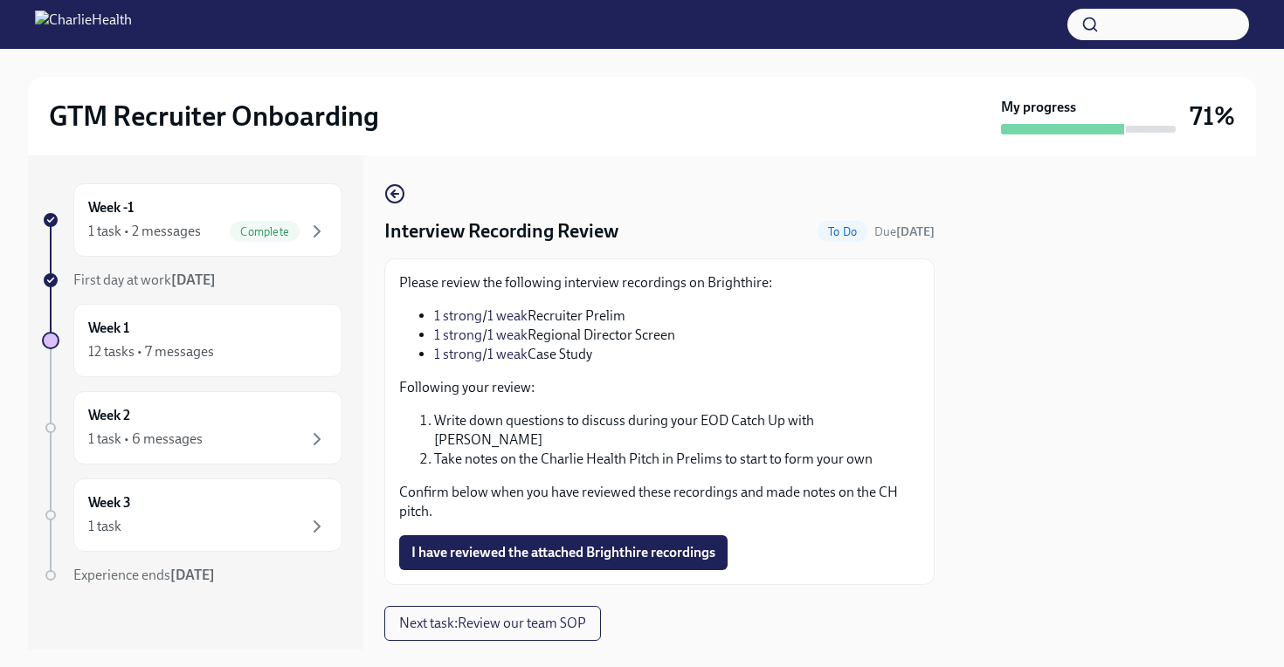
click at [474, 285] on p "Please review the following interview recordings on Brighthire:" at bounding box center [659, 282] width 521 height 19
click at [543, 318] on li "1 strong / 1 weak Recruiter Prelim" at bounding box center [677, 316] width 486 height 19
click at [474, 318] on link "1 strong" at bounding box center [458, 315] width 48 height 17
